Goal: Book appointment/travel/reservation

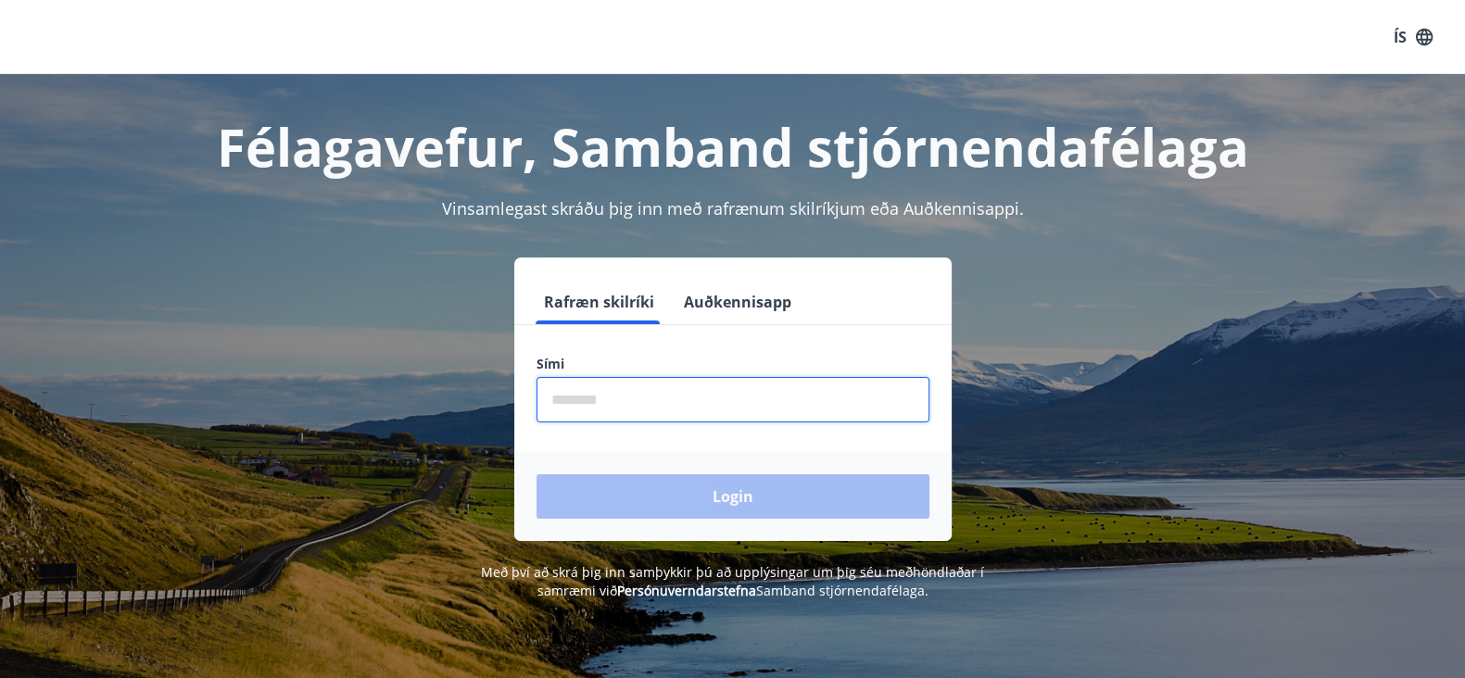
click at [737, 419] on input "phone" at bounding box center [733, 399] width 393 height 45
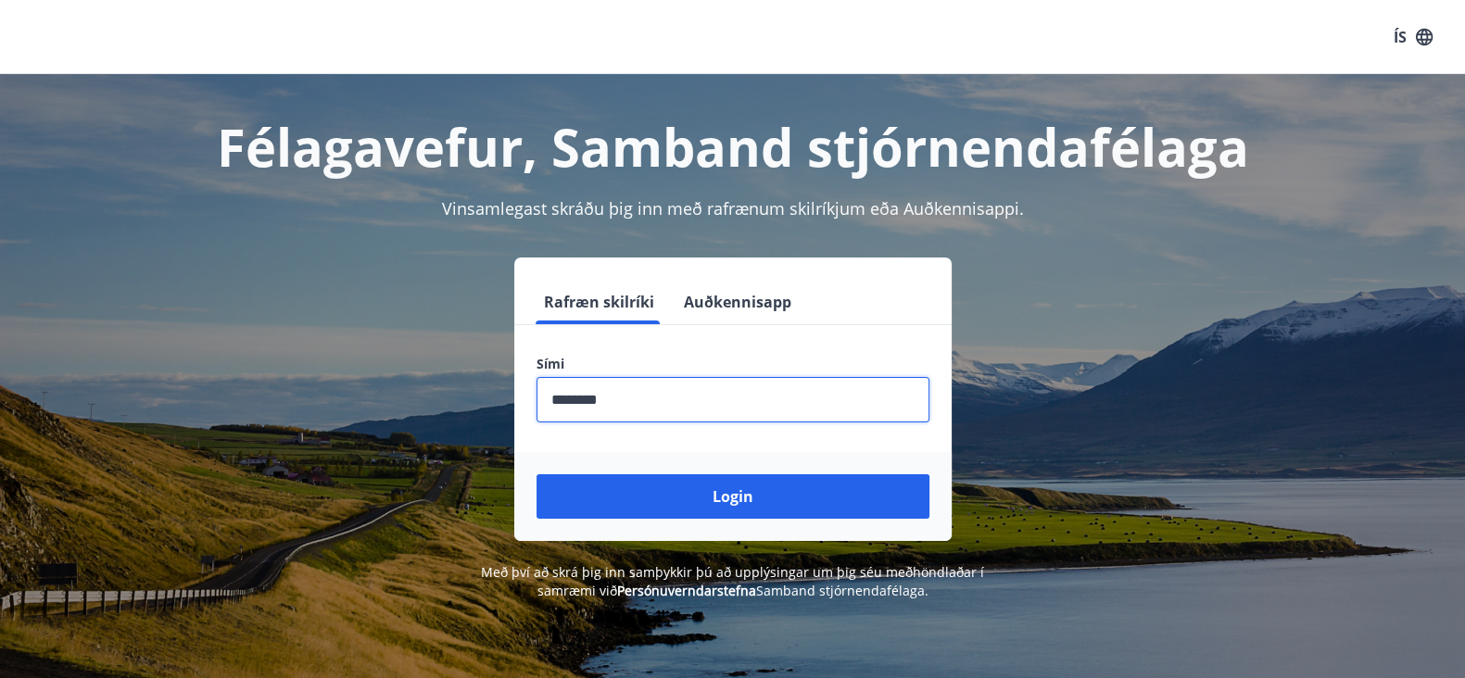
type input "********"
click at [537, 474] on button "Login" at bounding box center [733, 496] width 393 height 44
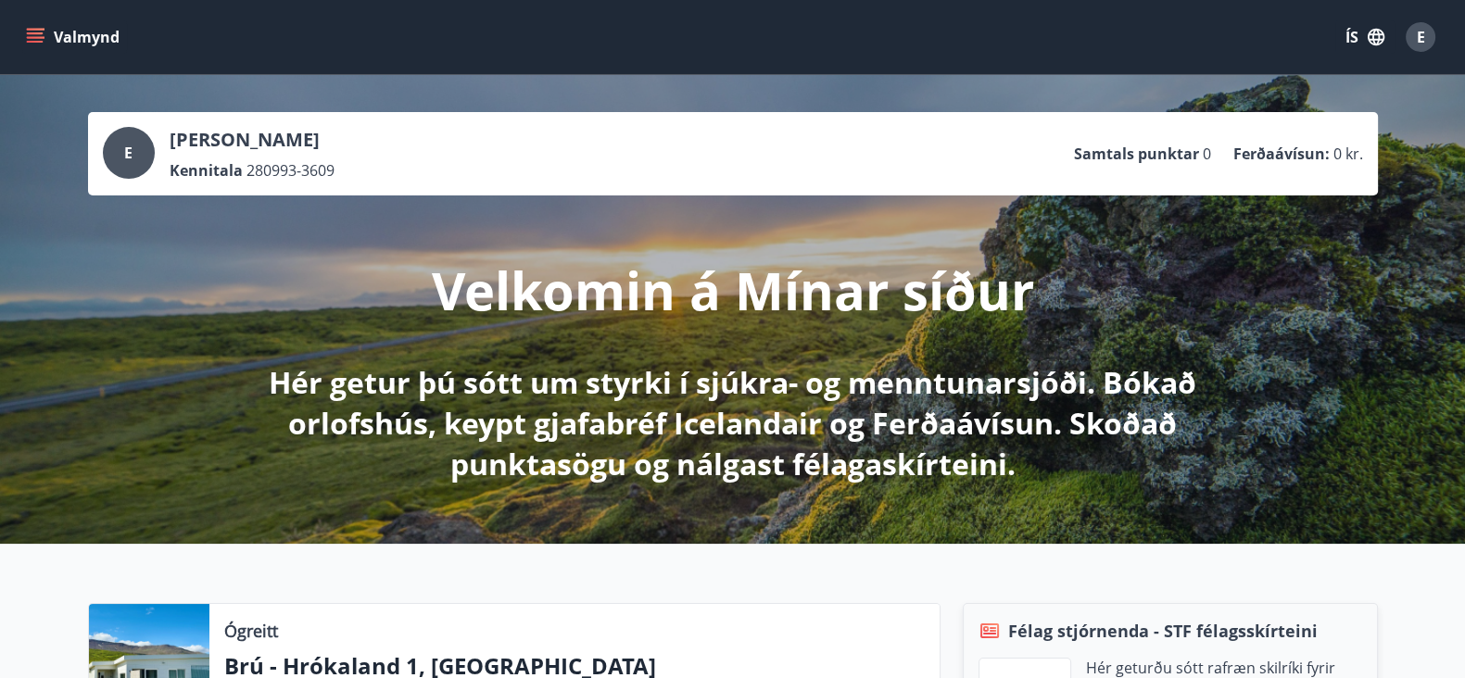
click at [790, 347] on div "Velkomin á Mínar síður Hér getur þú sótt um styrki í sjúkra- og menntunarsjóði.…" at bounding box center [733, 340] width 1038 height 289
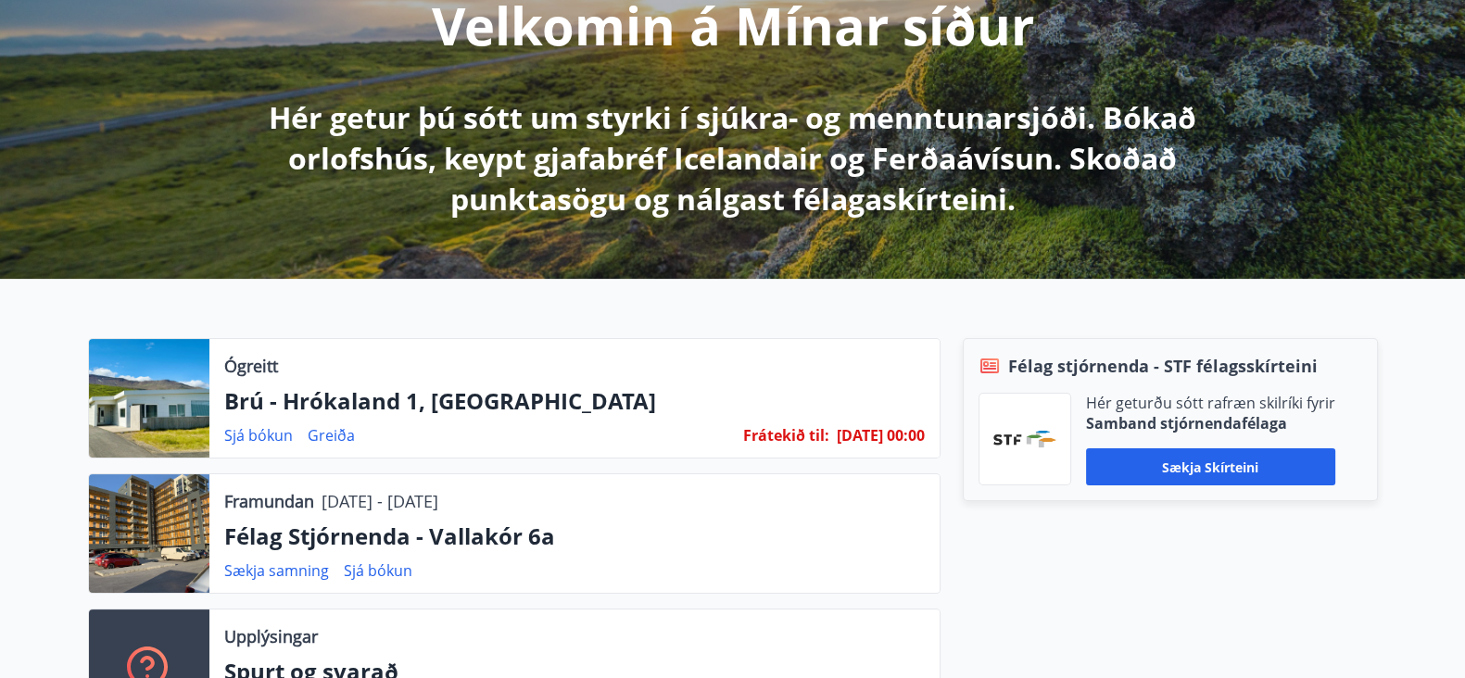
scroll to position [370, 0]
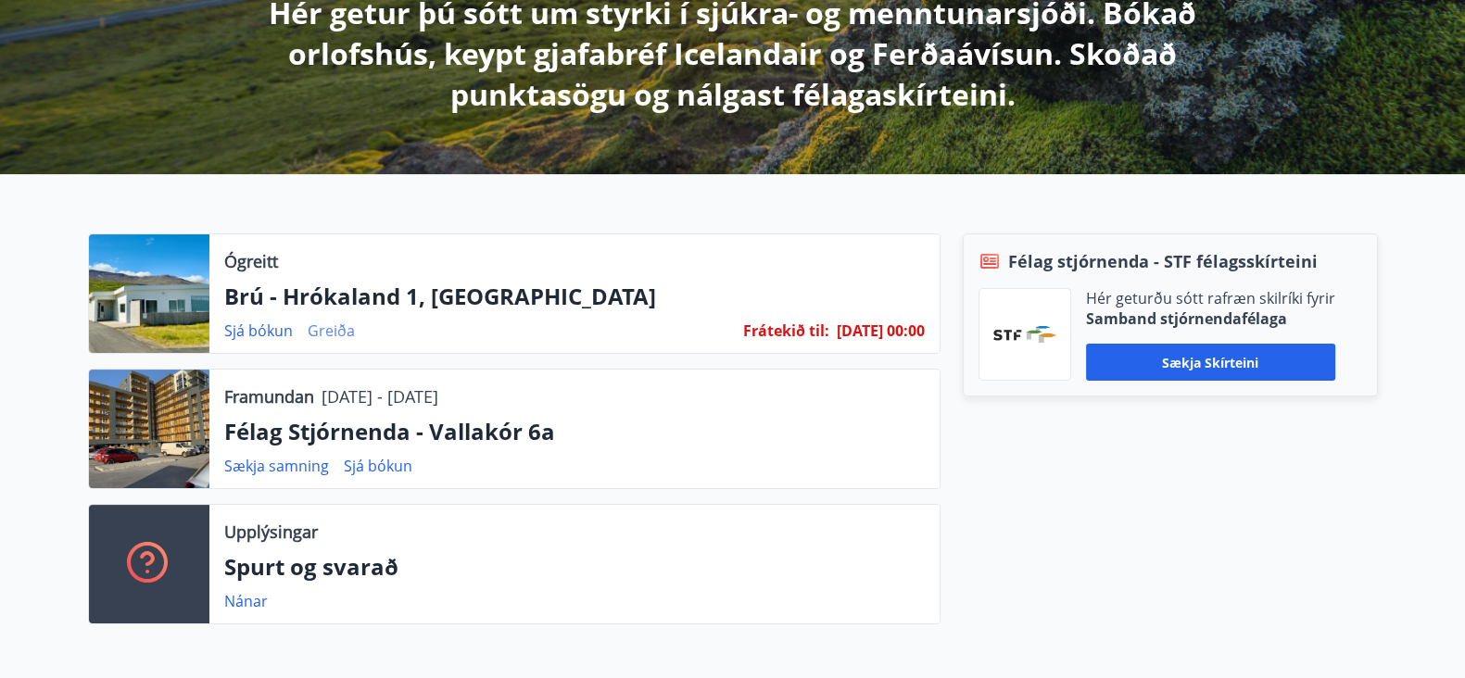
click at [336, 330] on link "Greiða" at bounding box center [331, 331] width 47 height 20
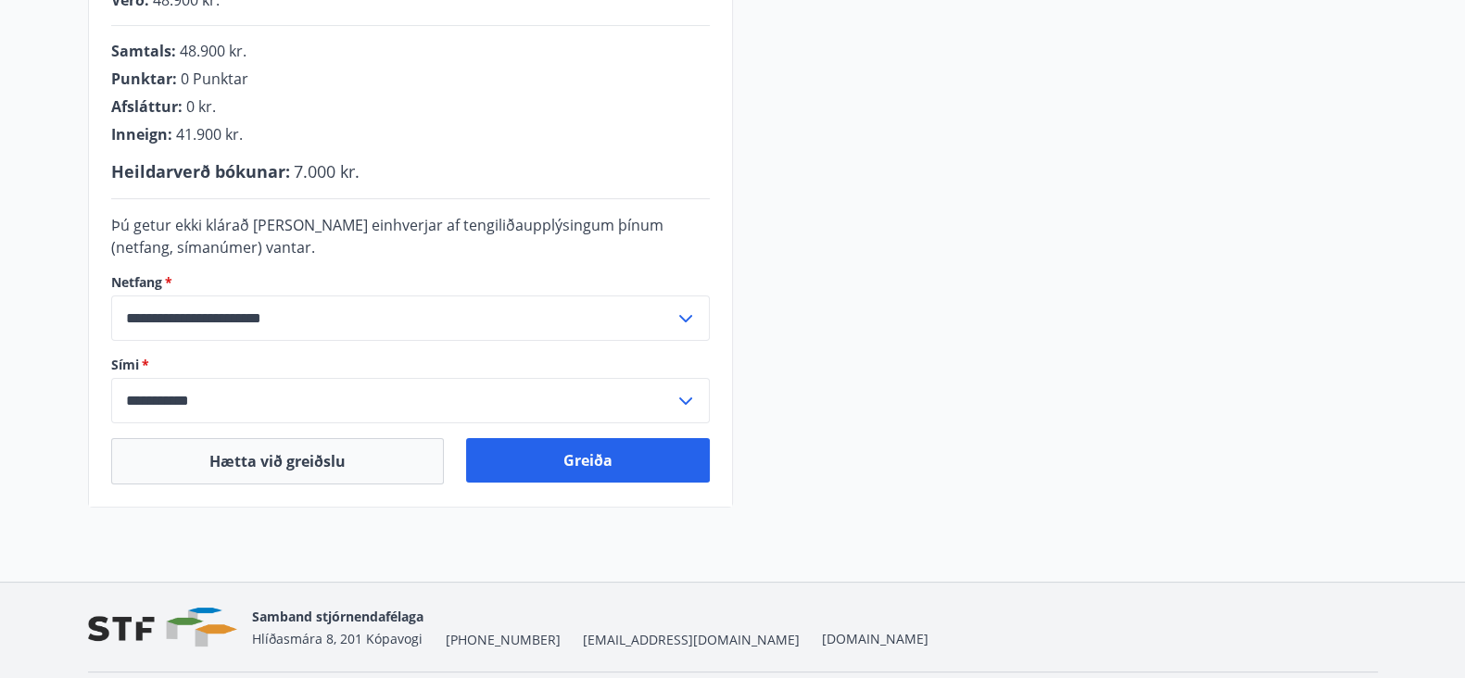
scroll to position [554, 0]
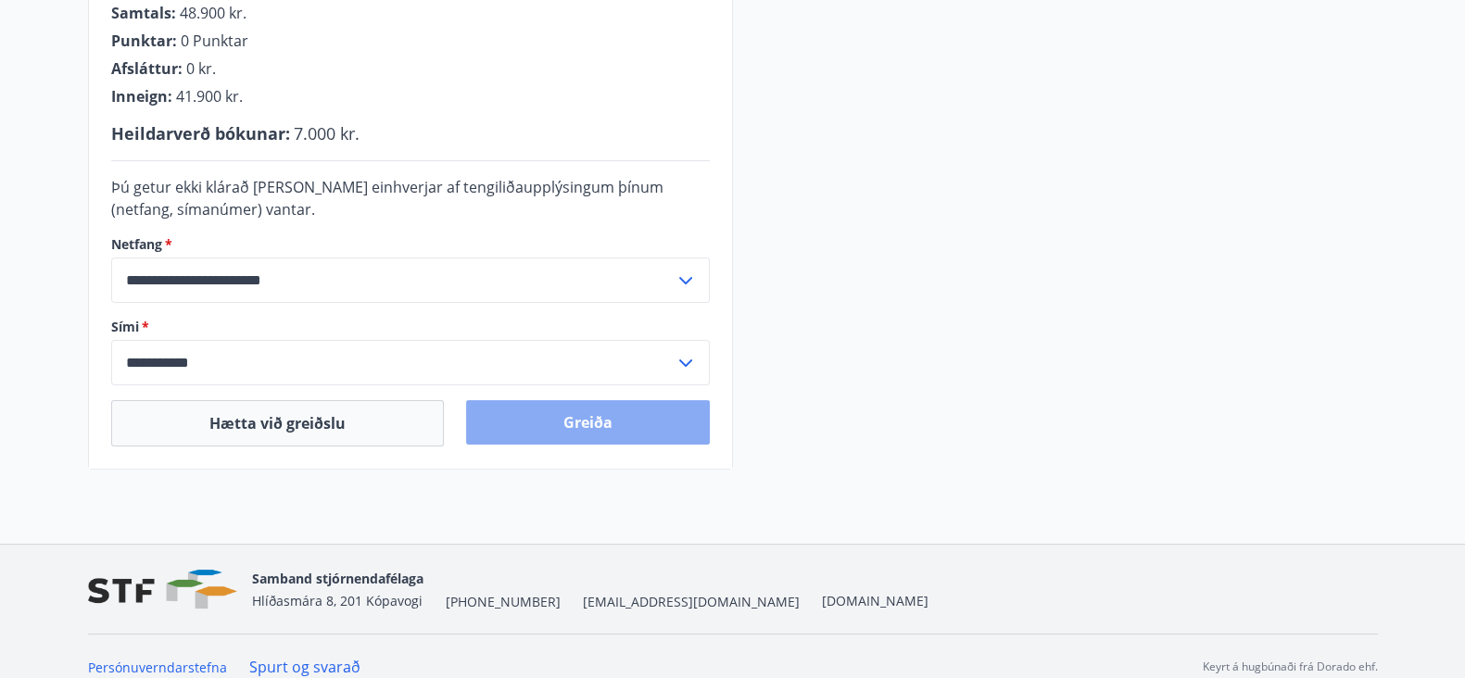
click at [588, 417] on button "Greiða" at bounding box center [588, 422] width 244 height 44
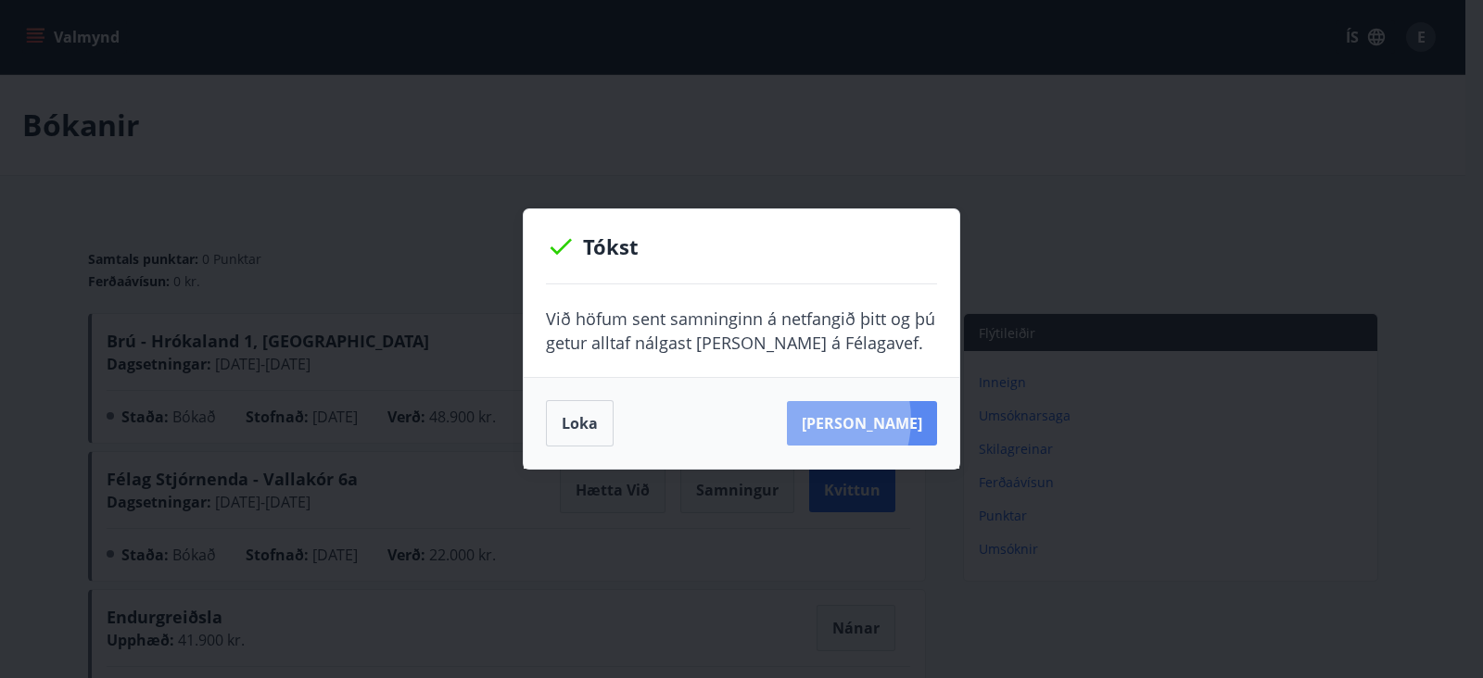
click at [834, 419] on button "Sjá samning" at bounding box center [862, 423] width 150 height 44
